Goal: Task Accomplishment & Management: Manage account settings

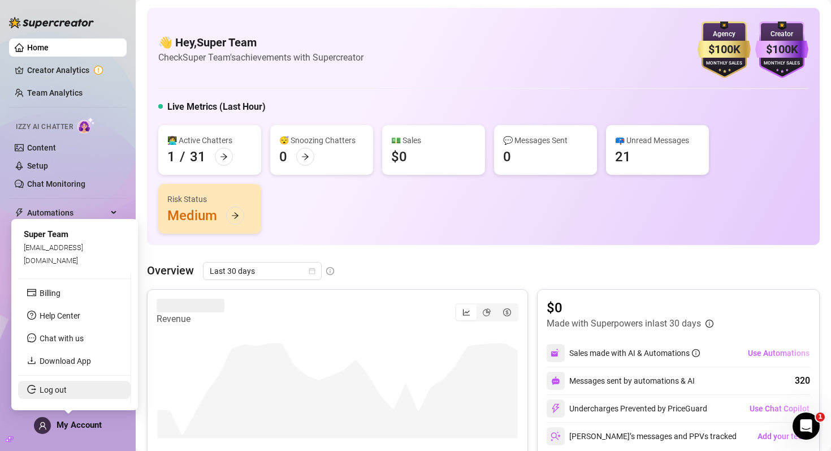
click at [67, 389] on link "Log out" at bounding box center [53, 389] width 27 height 9
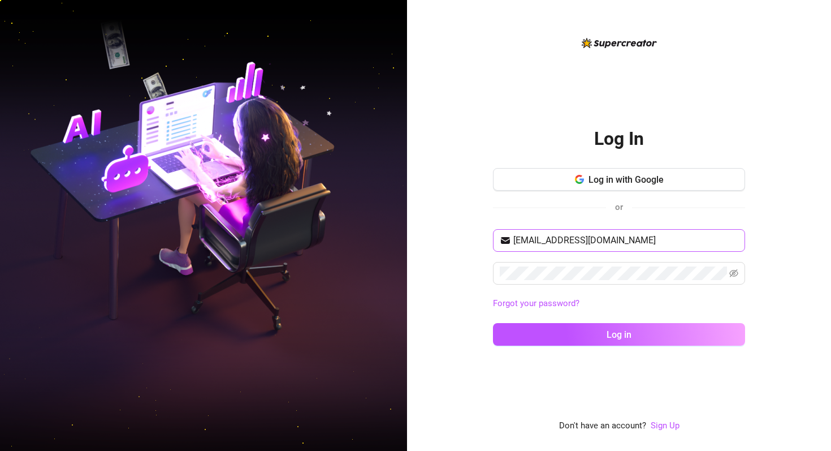
click at [545, 247] on span "[EMAIL_ADDRESS][DOMAIN_NAME]" at bounding box center [619, 240] width 252 height 23
click at [545, 247] on span "dev@supercreator.app" at bounding box center [619, 240] width 252 height 23
click at [545, 239] on input "dev@supercreator.app" at bounding box center [625, 240] width 225 height 14
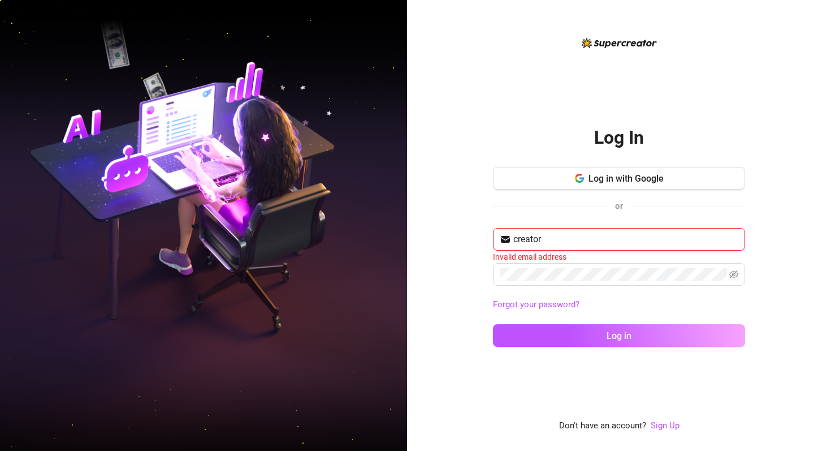
type input "creator@gmail.com"
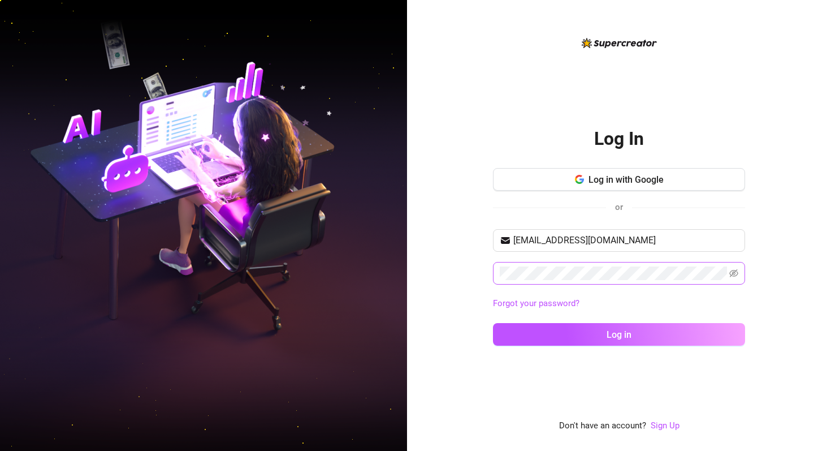
click at [562, 265] on span at bounding box center [619, 273] width 252 height 23
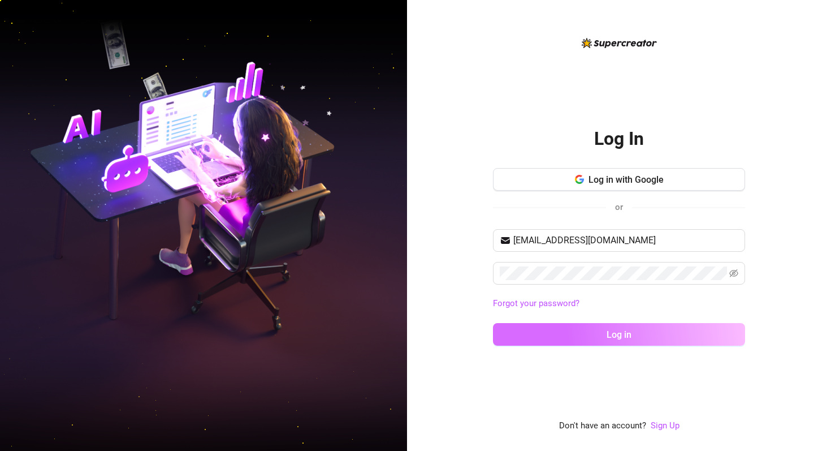
click at [529, 338] on button "Log in" at bounding box center [619, 334] width 252 height 23
